Goal: Task Accomplishment & Management: Use online tool/utility

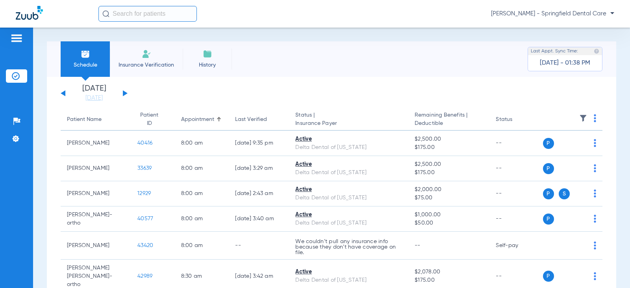
click at [137, 14] on input "text" at bounding box center [147, 14] width 98 height 16
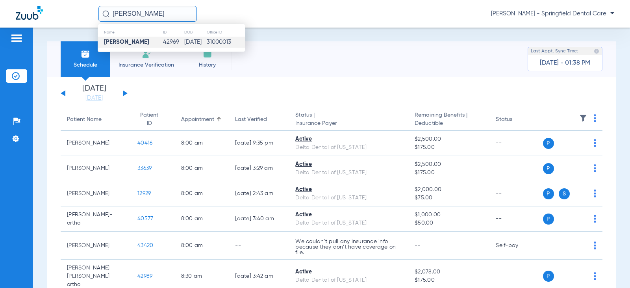
type input "[PERSON_NAME]"
drag, startPoint x: 131, startPoint y: 37, endPoint x: 129, endPoint y: 41, distance: 4.1
click at [129, 39] on td "[PERSON_NAME]" at bounding box center [130, 42] width 65 height 11
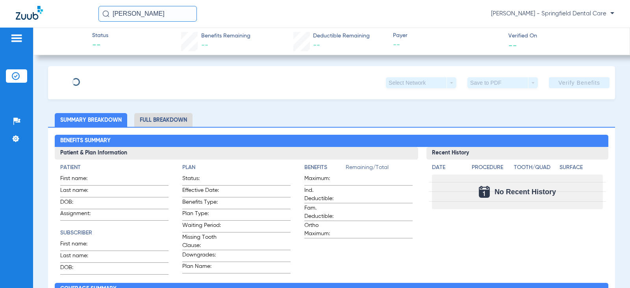
type input "Mera"
type input "[PERSON_NAME]"
type input "[DATE]"
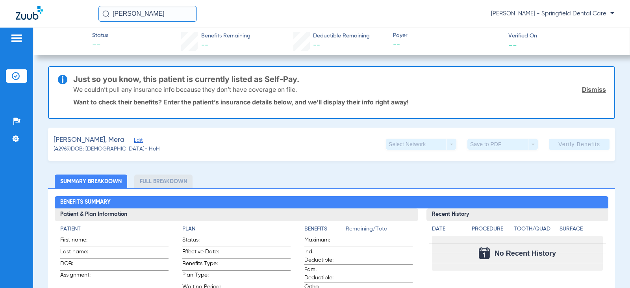
click at [134, 140] on span "Edit" at bounding box center [137, 140] width 7 height 7
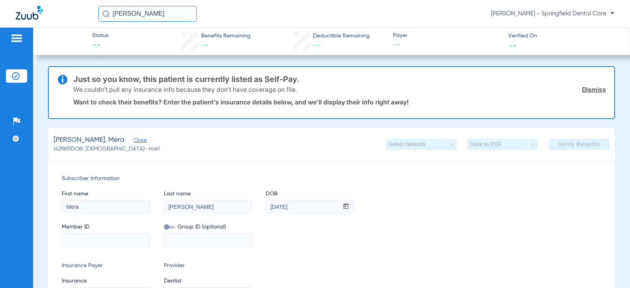
scroll to position [79, 0]
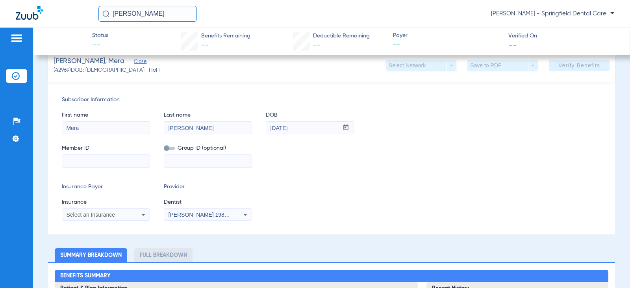
click at [96, 150] on span "Member ID" at bounding box center [106, 148] width 88 height 8
click at [95, 159] on input at bounding box center [105, 161] width 87 height 13
paste input "WMW03826005W"
type input "WMW03826005W"
click at [112, 217] on span "Select an Insurance" at bounding box center [90, 214] width 49 height 6
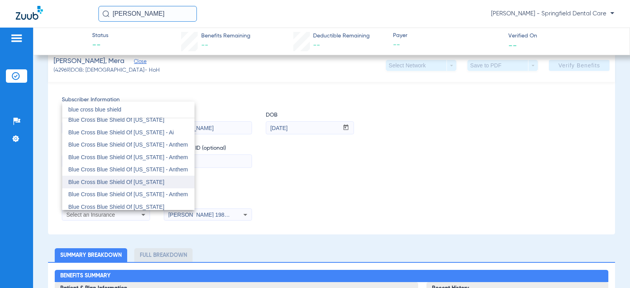
type input "blue cross blue shield"
click at [137, 185] on mat-option "Blue Cross Blue Shield Of [US_STATE]" at bounding box center [128, 182] width 132 height 13
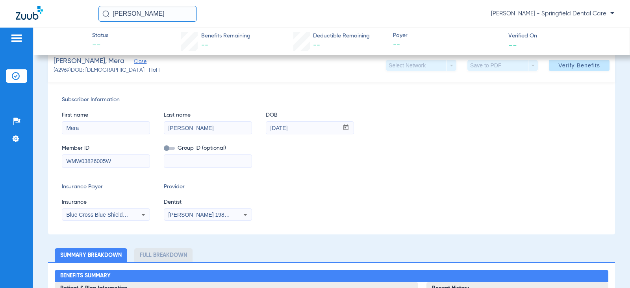
click at [188, 211] on div "[PERSON_NAME] 1982829420" at bounding box center [207, 214] width 87 height 9
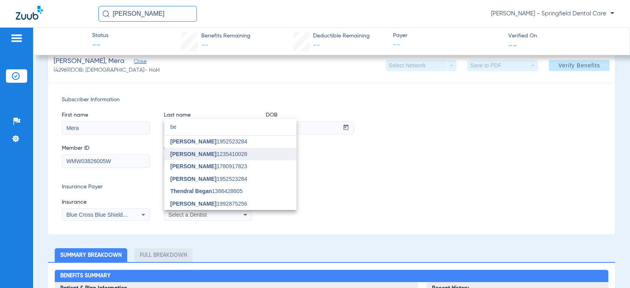
type input "be"
click at [196, 157] on span "[PERSON_NAME]" at bounding box center [193, 154] width 46 height 6
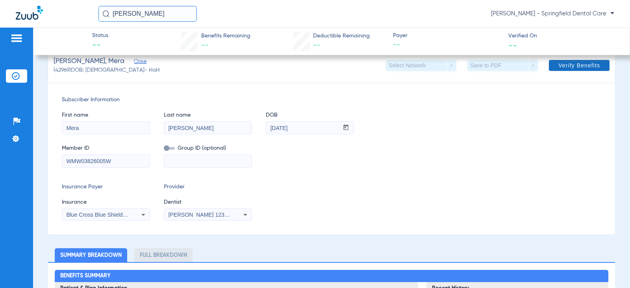
click at [549, 68] on span at bounding box center [579, 65] width 61 height 19
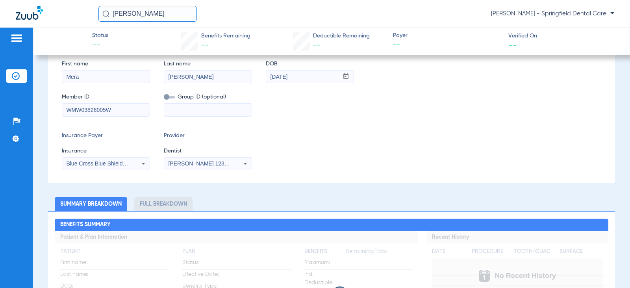
scroll to position [0, 0]
